Goal: Information Seeking & Learning: Learn about a topic

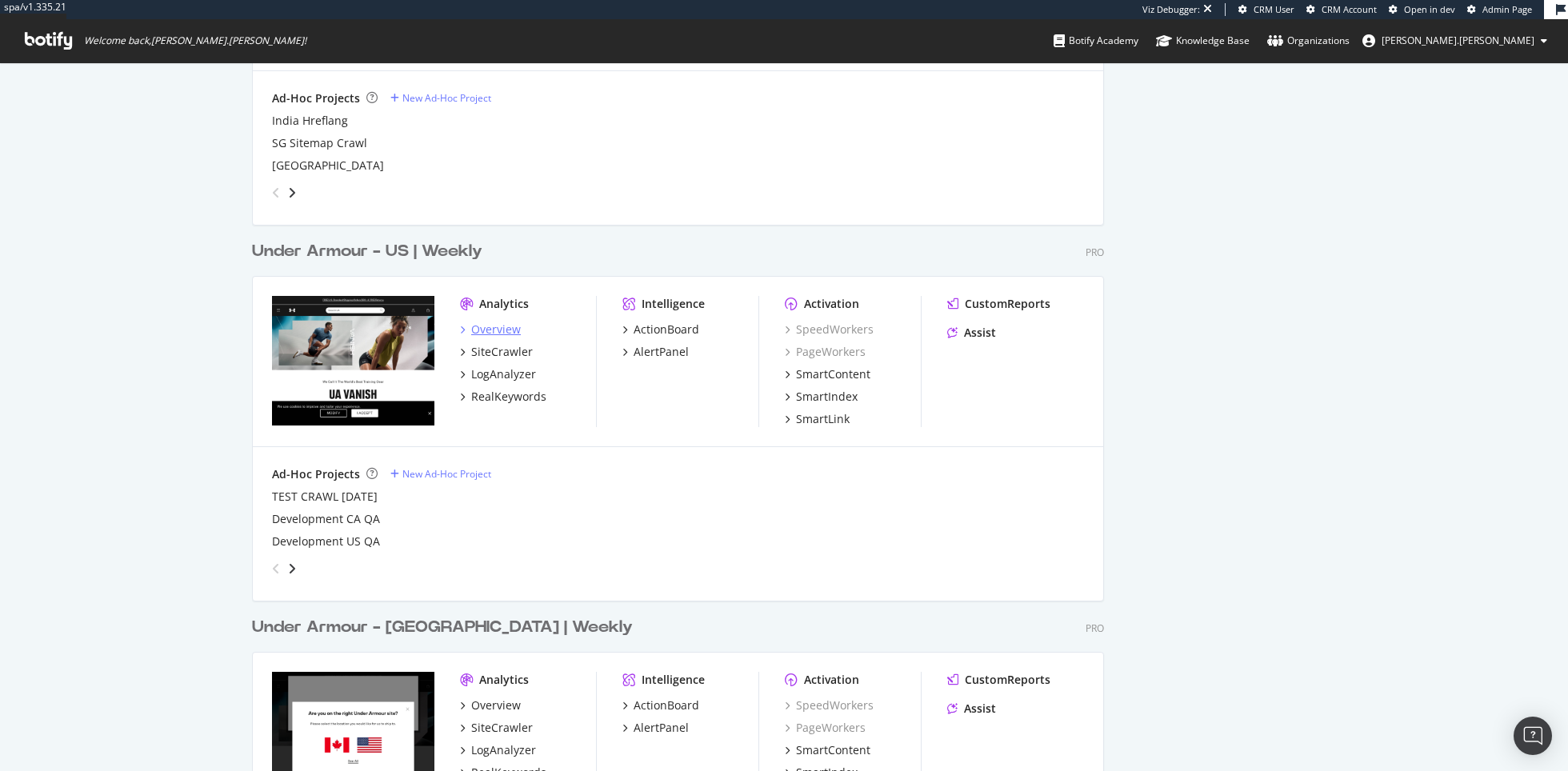
scroll to position [2273, 0]
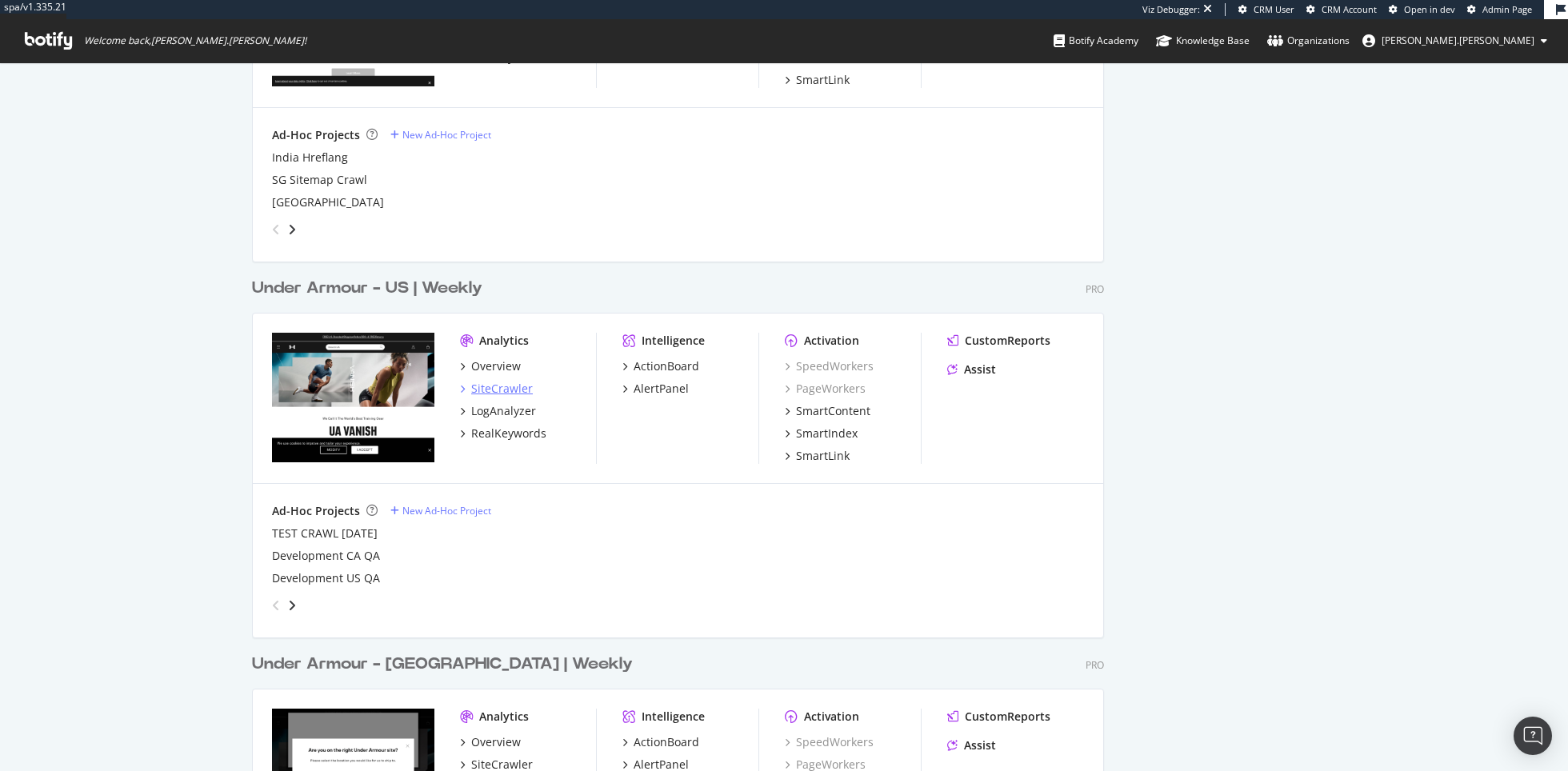
click at [500, 386] on div "SiteCrawler" at bounding box center [502, 388] width 61 height 16
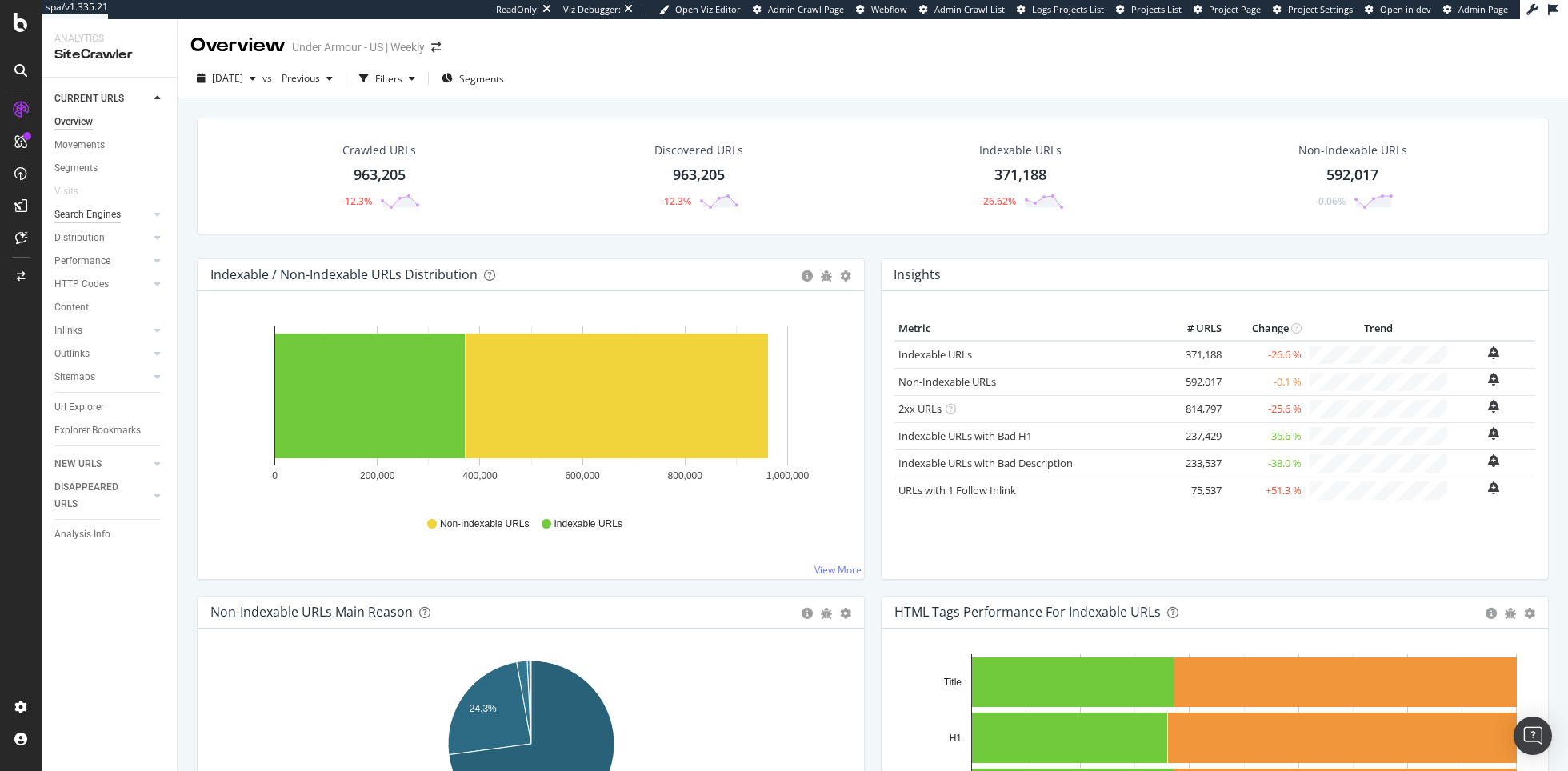
click at [96, 216] on div "Search Engines" at bounding box center [88, 215] width 67 height 17
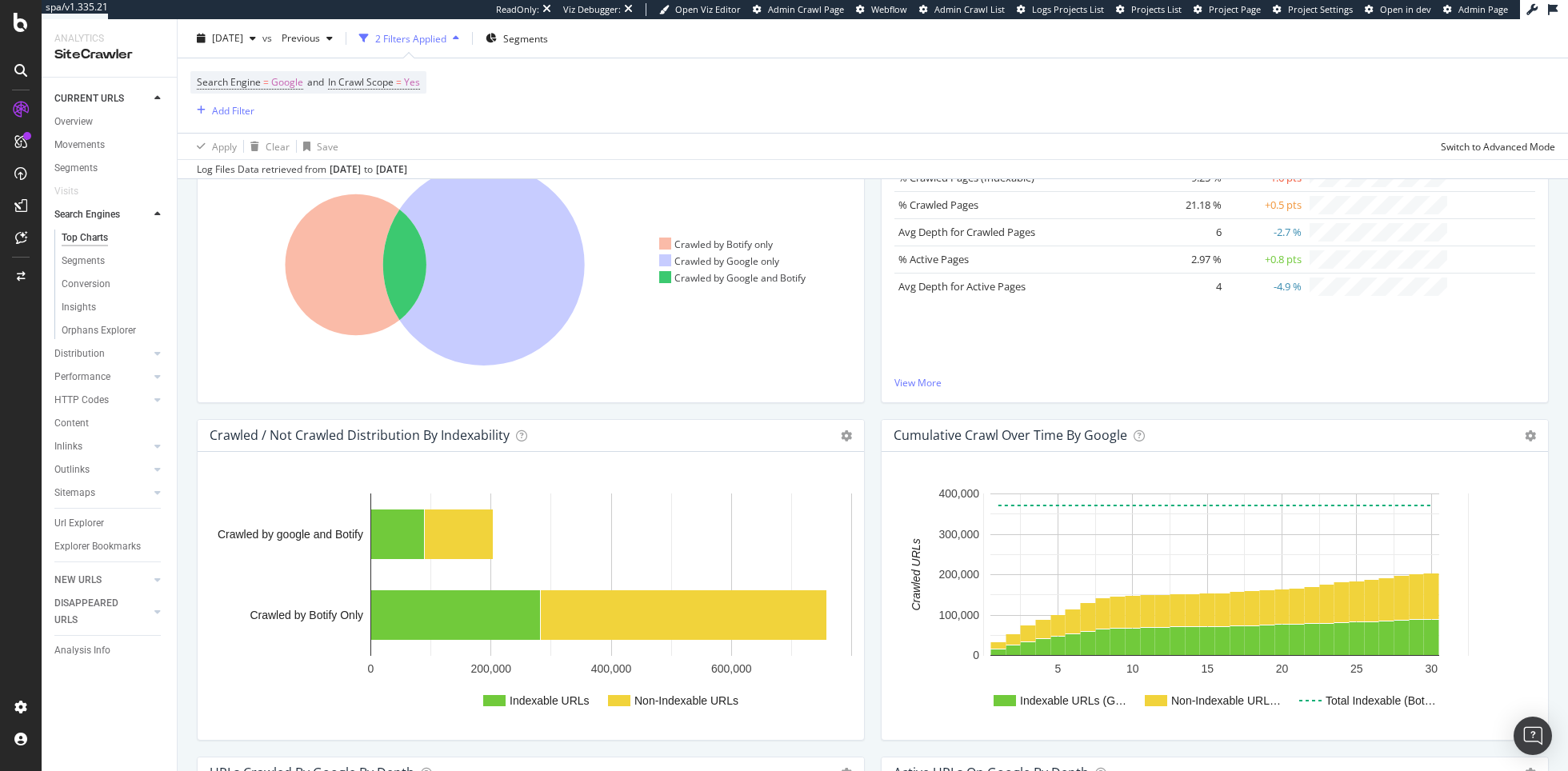
scroll to position [576, 0]
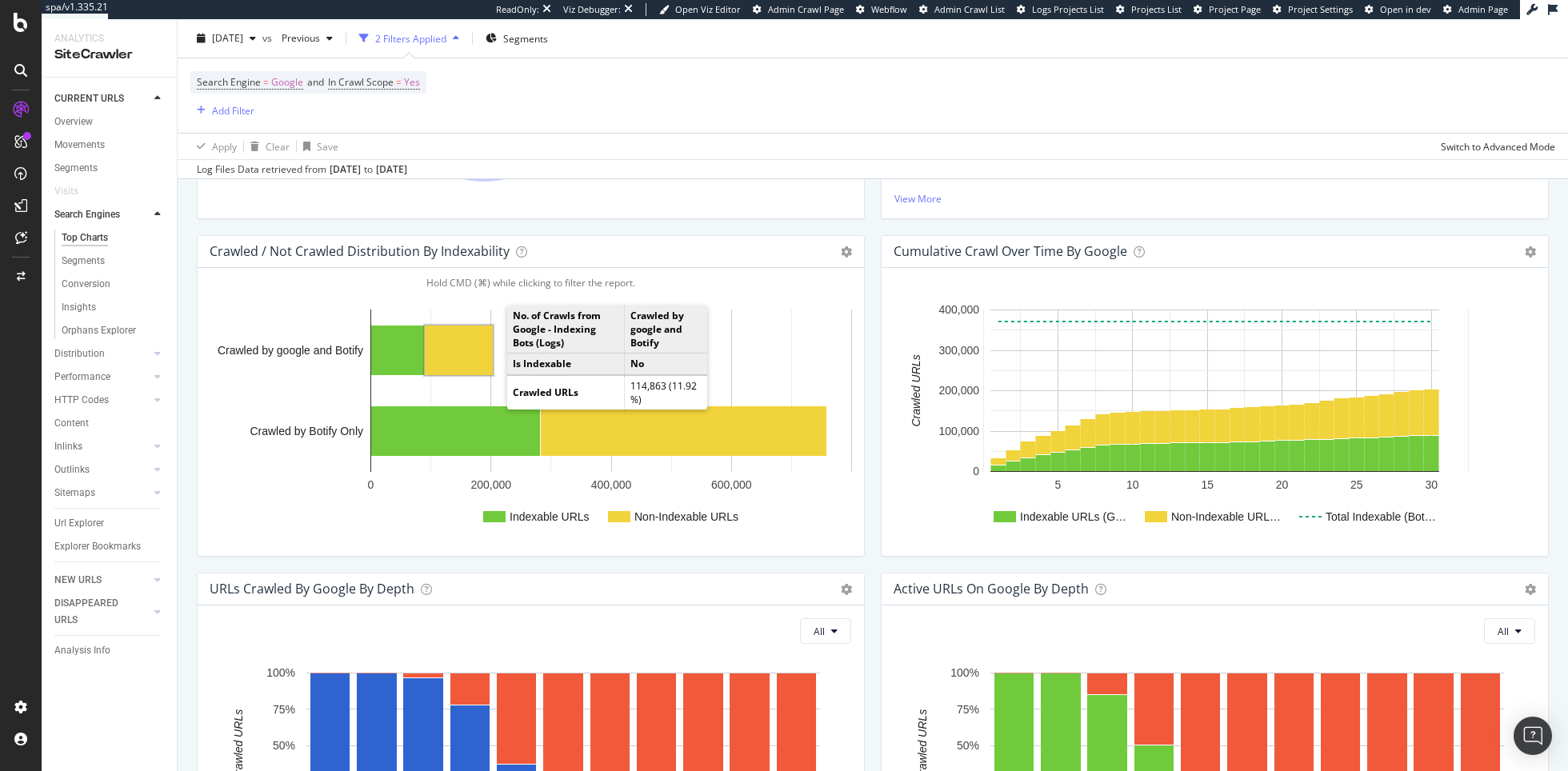
click at [481, 348] on rect "A chart." at bounding box center [459, 350] width 68 height 50
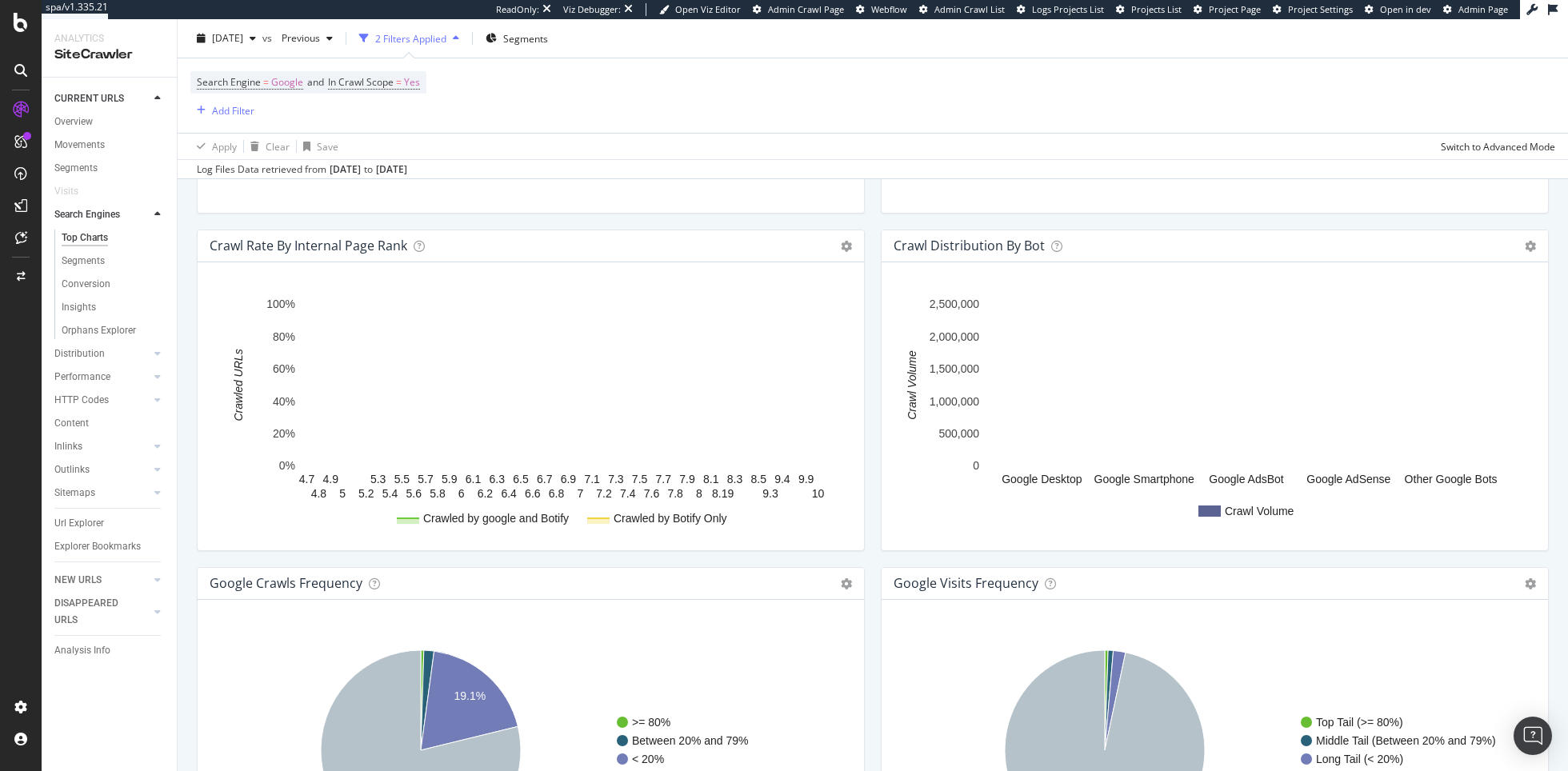
scroll to position [1594, 0]
